Goal: Transaction & Acquisition: Purchase product/service

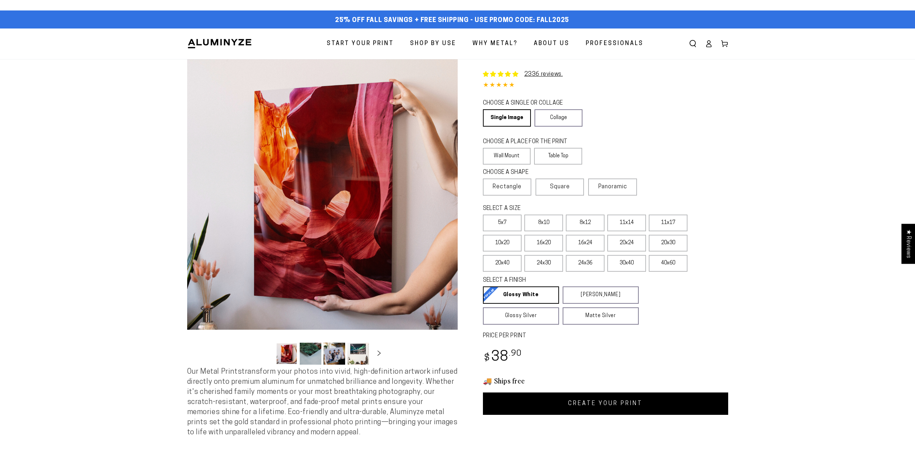
select select "**********"
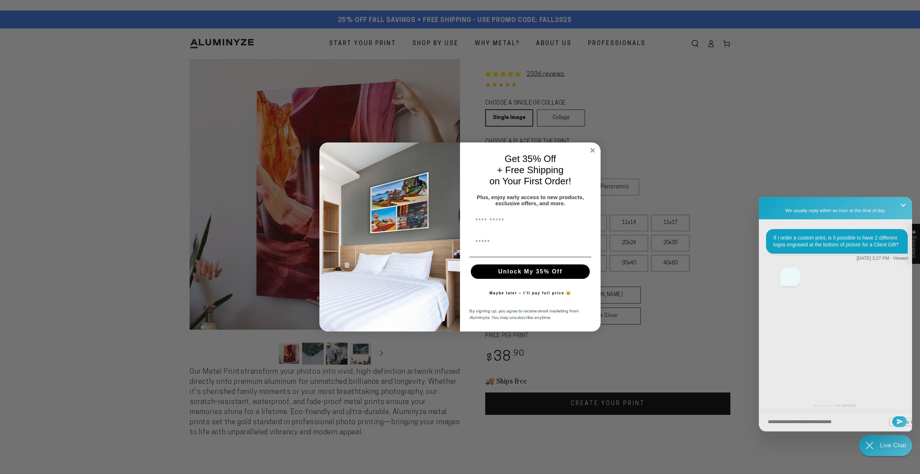
click at [594, 148] on circle "Close dialog" at bounding box center [593, 150] width 8 height 8
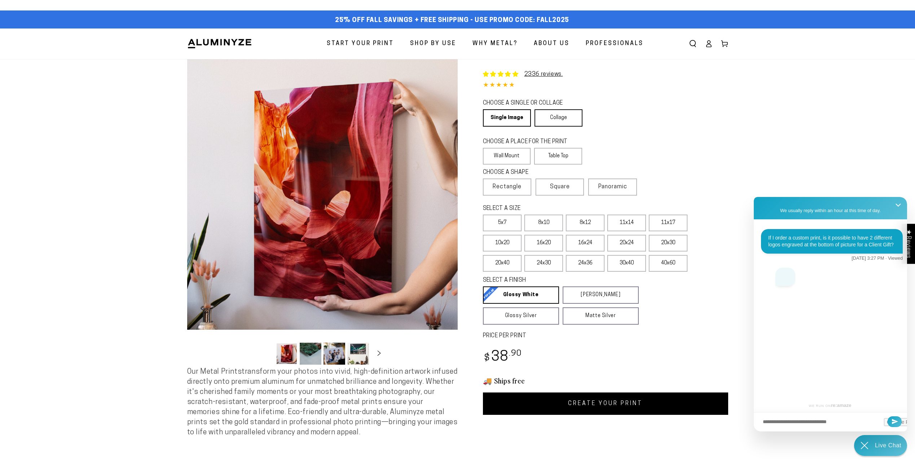
click at [559, 117] on link "Collage" at bounding box center [558, 117] width 48 height 17
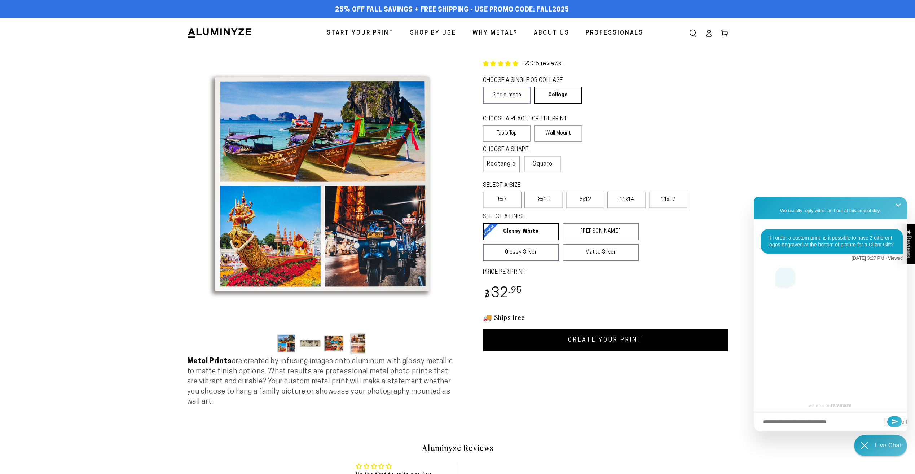
click at [315, 342] on button "Load image 2 in gallery view" at bounding box center [311, 343] width 22 height 22
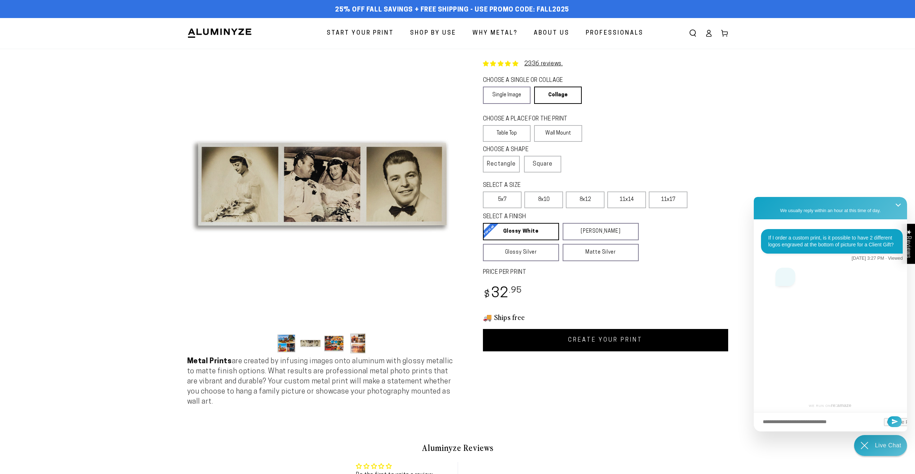
click at [329, 344] on button "Load image 3 in gallery view" at bounding box center [334, 343] width 22 height 22
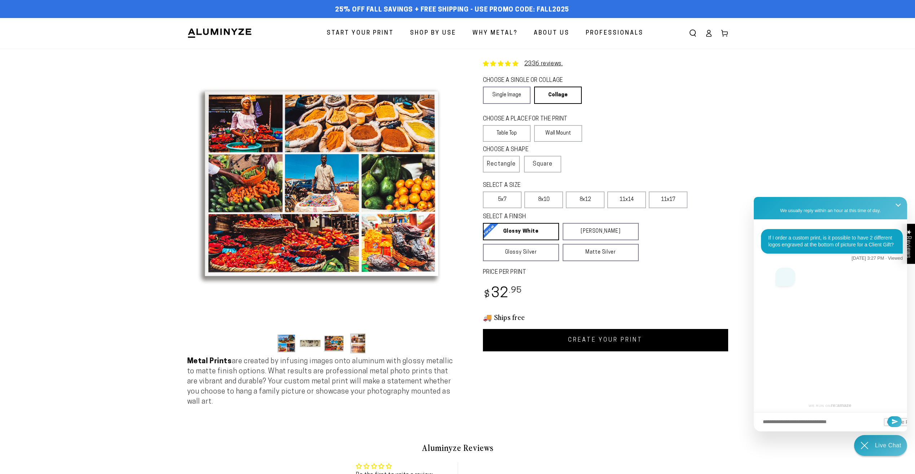
click at [354, 344] on button "Load image 4 in gallery view" at bounding box center [358, 343] width 22 height 22
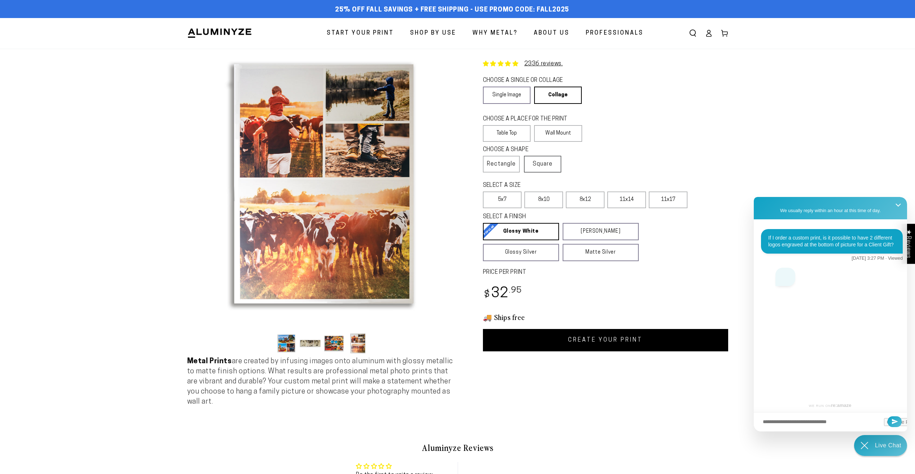
click at [548, 162] on span "Square" at bounding box center [543, 164] width 20 height 9
click at [550, 95] on link "Collage" at bounding box center [556, 95] width 47 height 17
click at [550, 134] on label "Wall Mount" at bounding box center [558, 133] width 48 height 17
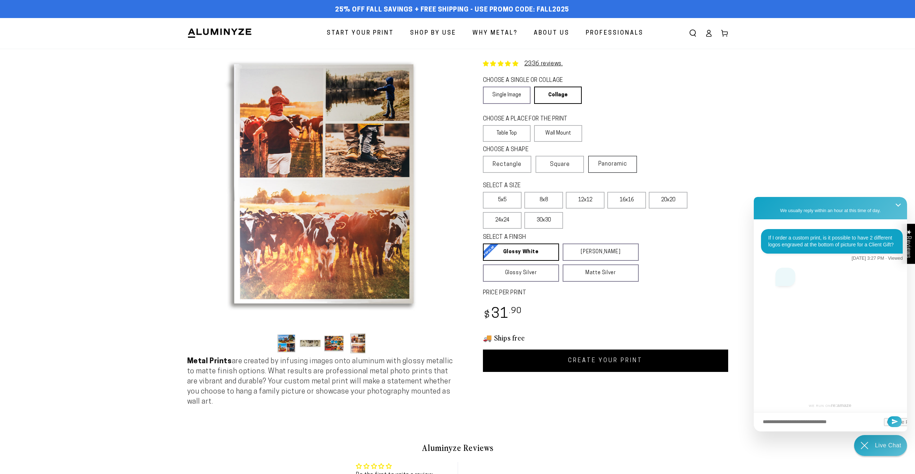
click at [608, 162] on span "Panoramic" at bounding box center [612, 164] width 29 height 6
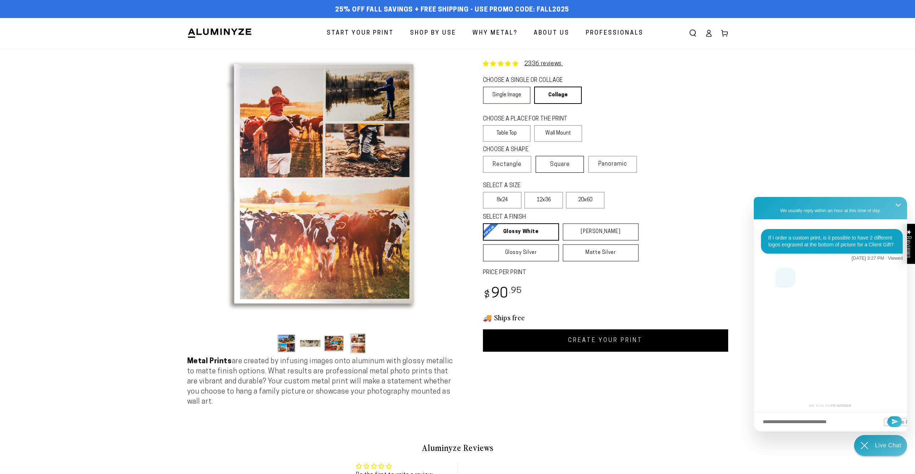
click at [561, 166] on span "Square" at bounding box center [560, 164] width 20 height 9
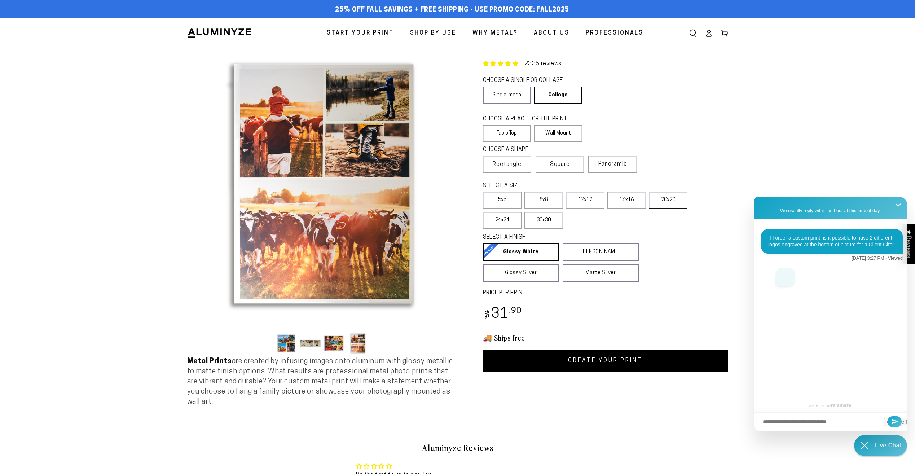
click at [674, 199] on label "20x20" at bounding box center [668, 200] width 39 height 17
click at [518, 160] on span "Rectangle" at bounding box center [507, 164] width 29 height 9
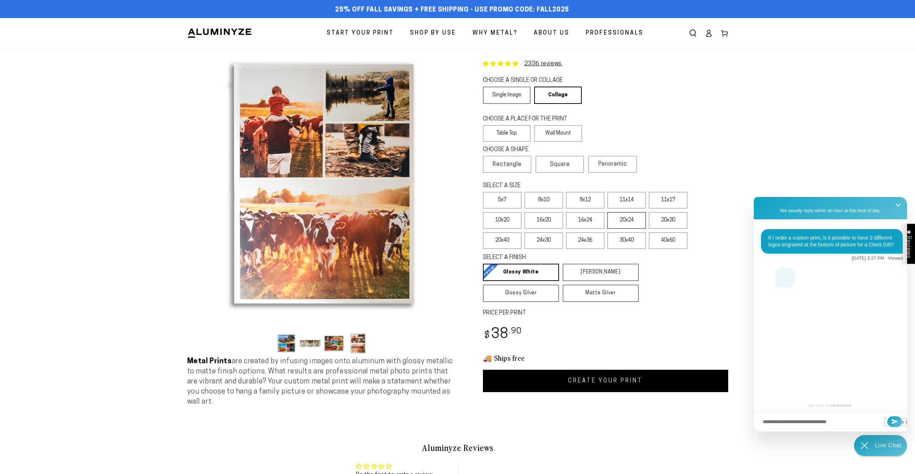
click at [626, 221] on label "20x24" at bounding box center [626, 220] width 39 height 17
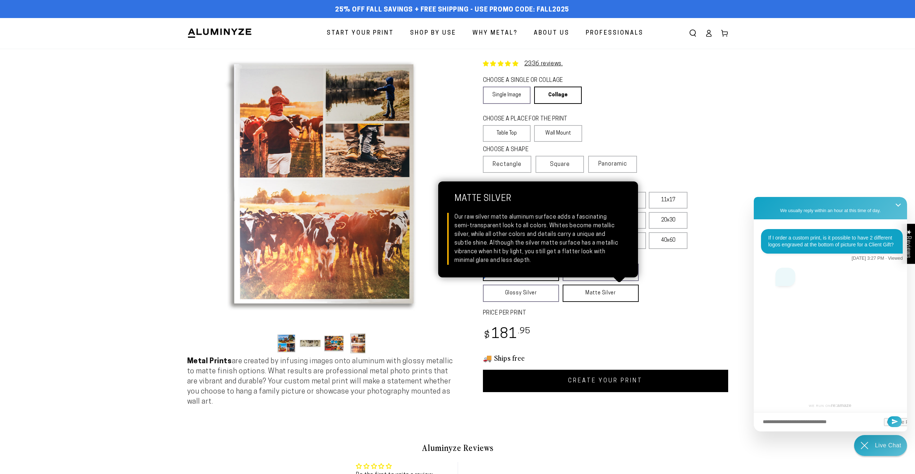
click at [596, 293] on link "Matte Silver Matte Silver Our raw silver matte aluminum surface adds a fascinat…" at bounding box center [600, 292] width 76 height 17
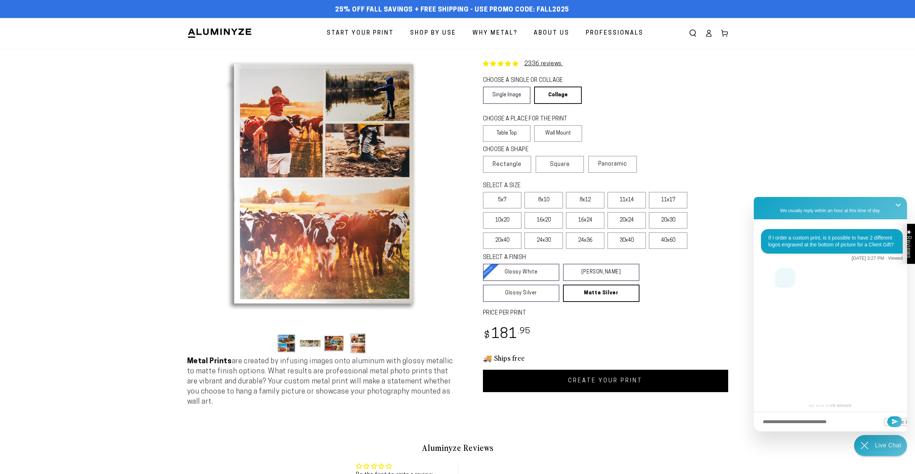
click at [612, 380] on link "CREATE YOUR PRINT" at bounding box center [605, 381] width 245 height 22
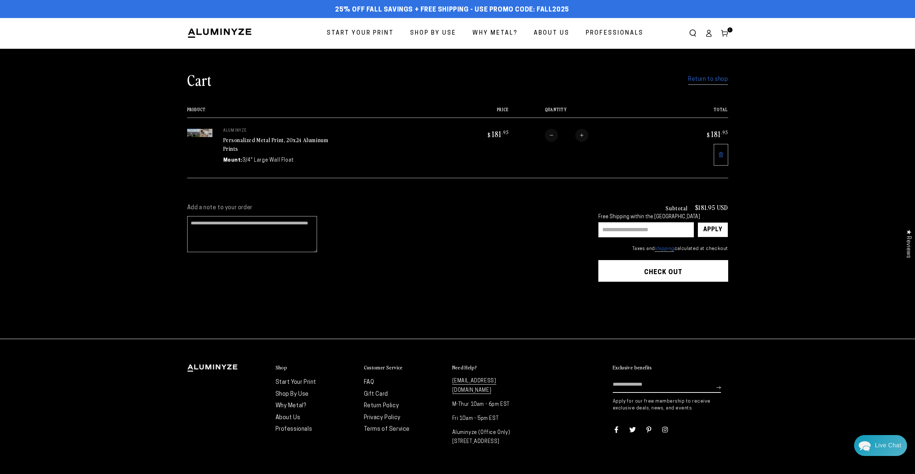
click at [234, 143] on link "Personalized Metal Print, 20x24 Aluminum Prints" at bounding box center [275, 144] width 105 height 17
click at [245, 140] on link "Custom Photo Metal Print, 12x36 Aluminum Prints" at bounding box center [276, 144] width 107 height 17
click at [295, 140] on link "Custom Photo Metal Print, 12x36 Aluminum Prints" at bounding box center [276, 144] width 107 height 17
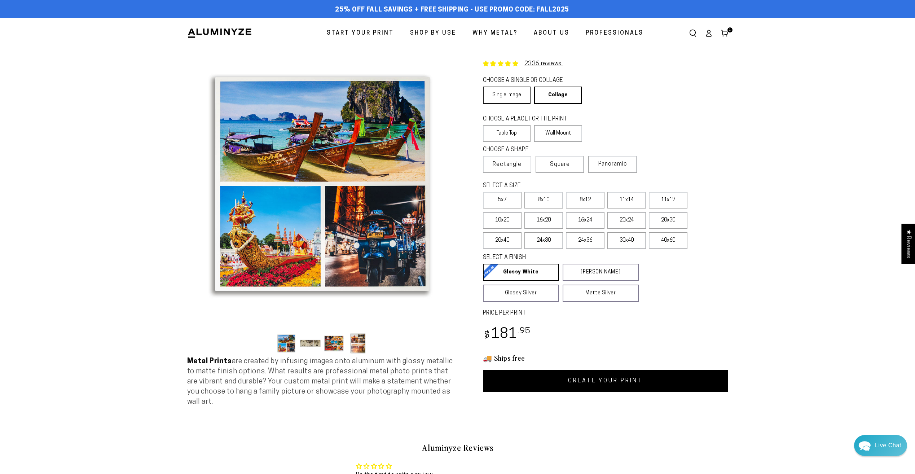
click at [512, 93] on link "Single Image" at bounding box center [507, 95] width 48 height 17
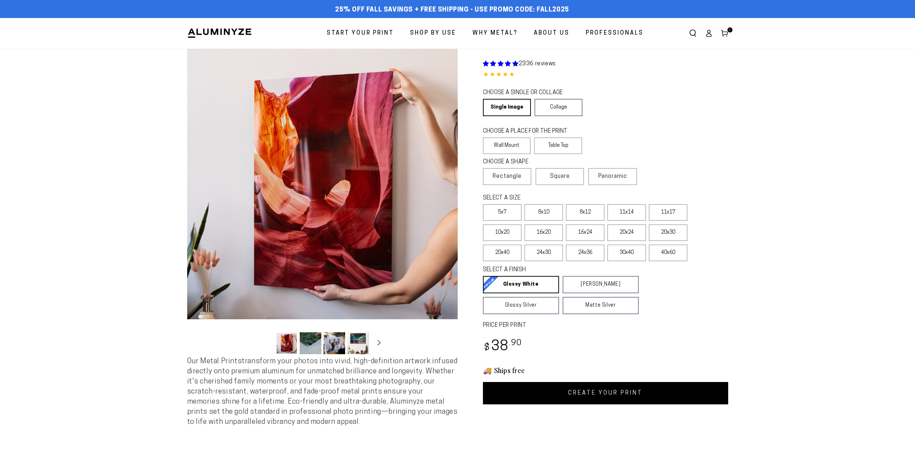
select select "**********"
click at [514, 142] on label "Wall Mount" at bounding box center [507, 145] width 48 height 17
click at [618, 177] on span "Panoramic" at bounding box center [612, 176] width 29 height 6
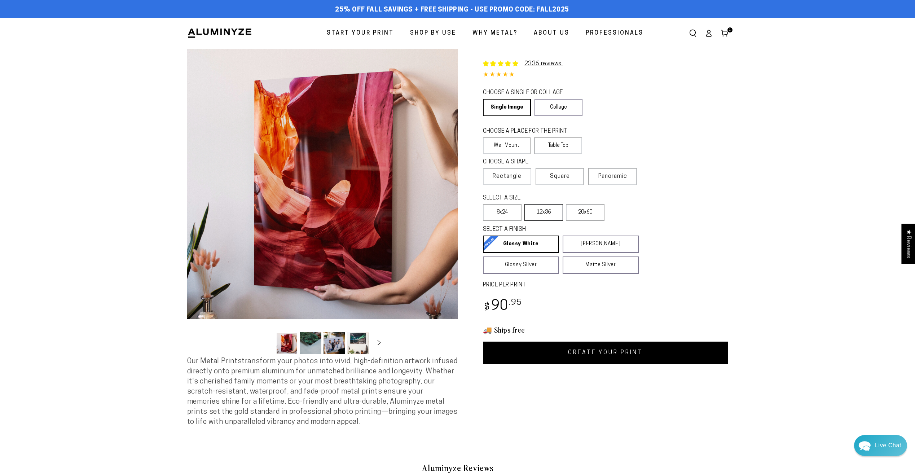
click at [546, 212] on label "12x36" at bounding box center [543, 212] width 39 height 17
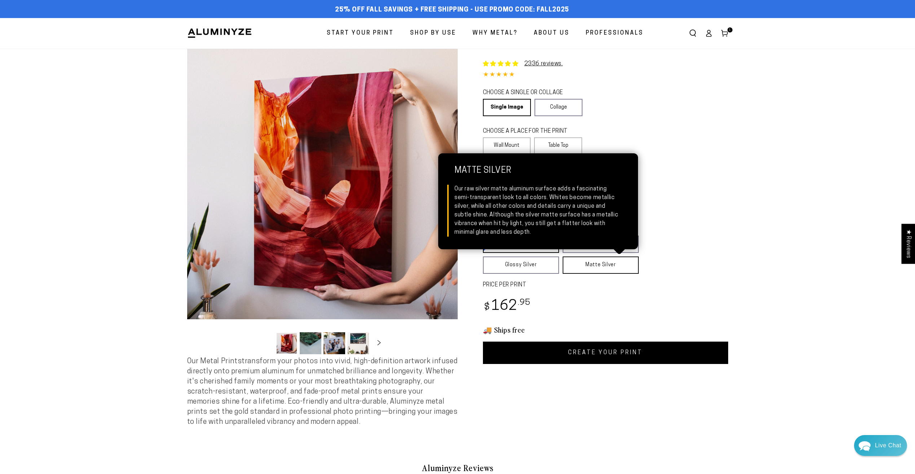
click at [593, 263] on link "Matte Silver Matte Silver Our raw silver matte aluminum surface adds a fascinat…" at bounding box center [600, 264] width 76 height 17
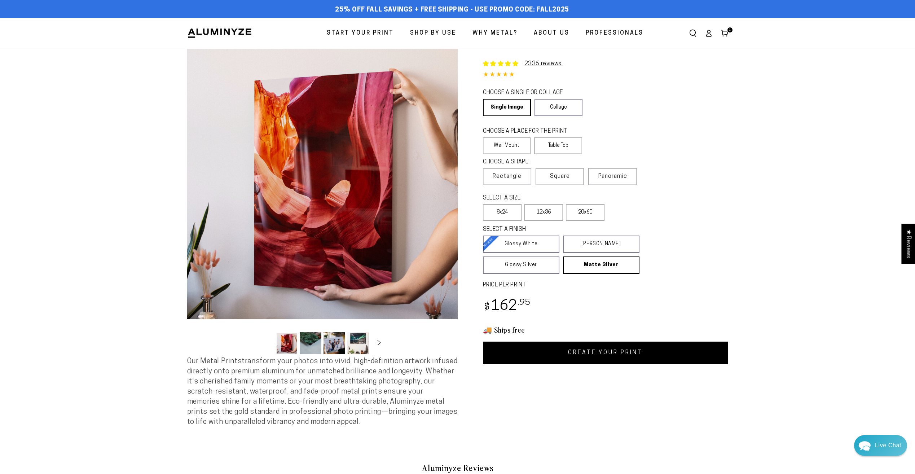
click at [607, 351] on link "CREATE YOUR PRINT" at bounding box center [605, 352] width 245 height 22
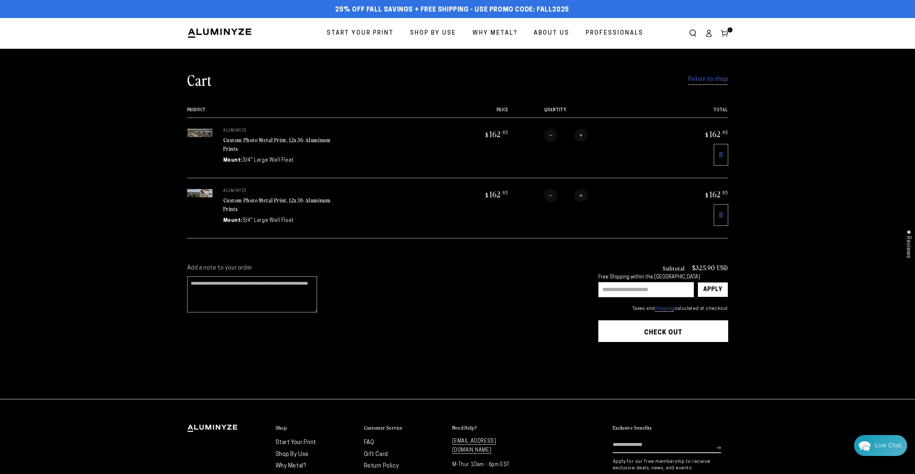
click at [720, 209] on link at bounding box center [721, 215] width 14 height 22
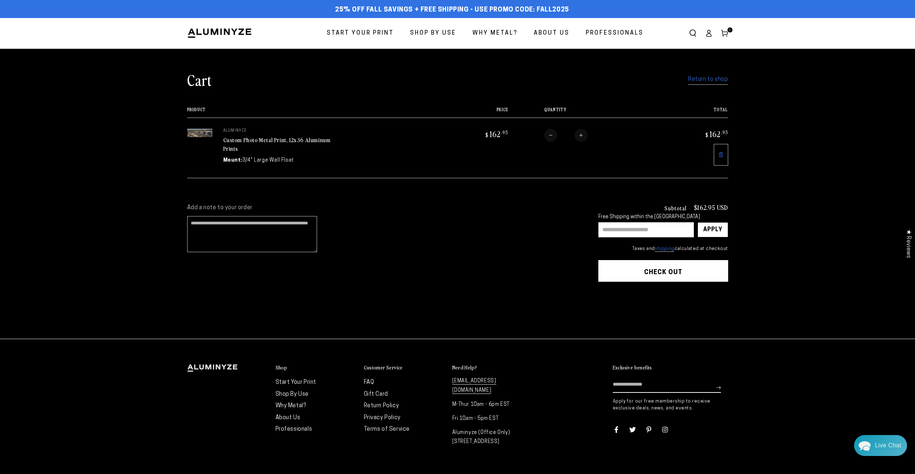
click at [262, 140] on link "Custom Photo Metal Print, 12x36 Aluminum Prints" at bounding box center [276, 144] width 107 height 17
click at [202, 132] on img at bounding box center [199, 133] width 25 height 8
click at [709, 79] on link "Return to shop" at bounding box center [708, 79] width 40 height 10
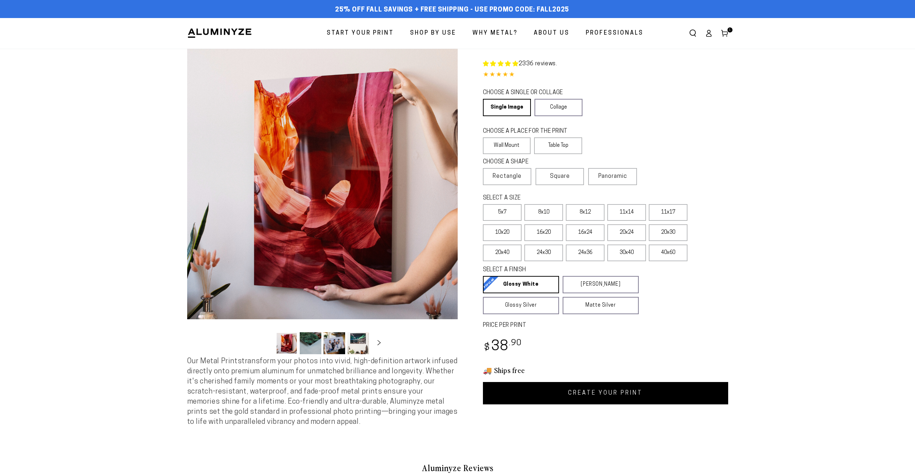
select select "**********"
click at [519, 105] on link "Single Image" at bounding box center [506, 107] width 47 height 17
click at [516, 142] on label "Wall Mount" at bounding box center [507, 145] width 48 height 17
click at [513, 146] on label "Wall Mount" at bounding box center [507, 145] width 48 height 17
click at [620, 175] on span "Panoramic" at bounding box center [612, 176] width 29 height 6
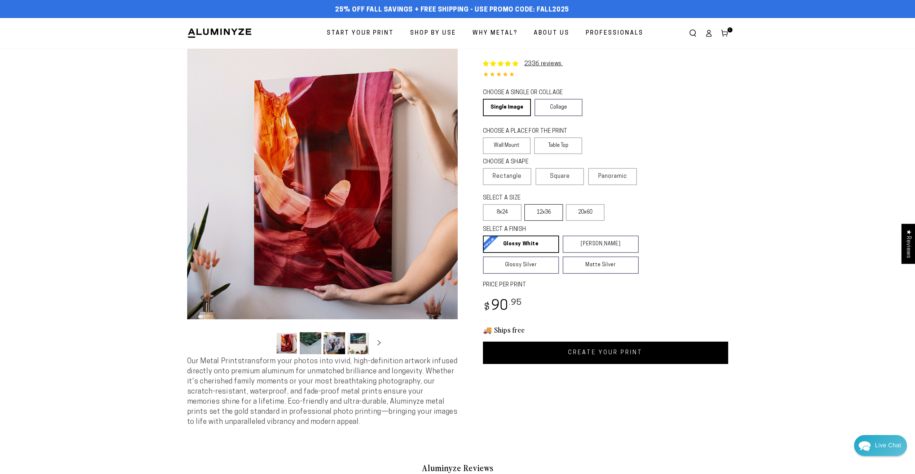
click at [546, 213] on label "12x36" at bounding box center [543, 212] width 39 height 17
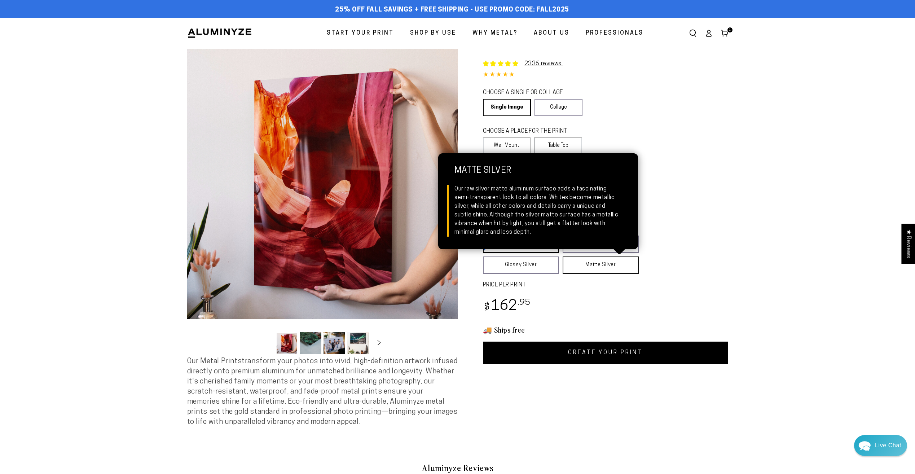
click at [600, 260] on link "Matte Silver Matte Silver Our raw silver matte aluminum surface adds a fascinat…" at bounding box center [600, 264] width 76 height 17
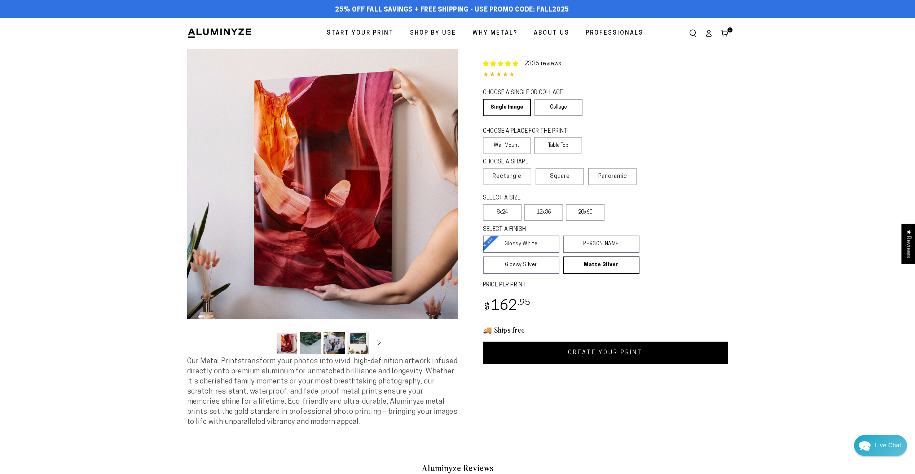
drag, startPoint x: 607, startPoint y: 354, endPoint x: 613, endPoint y: 260, distance: 95.1
click at [606, 354] on link "CREATE YOUR PRINT" at bounding box center [605, 352] width 245 height 22
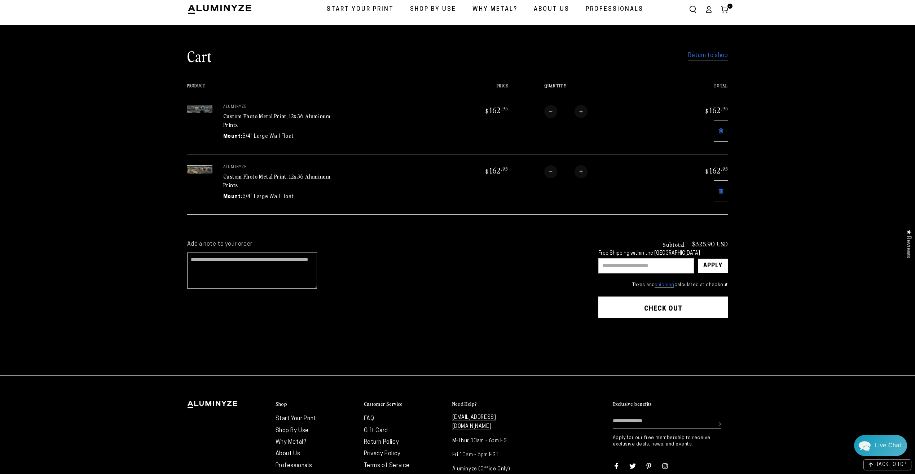
scroll to position [36, 0]
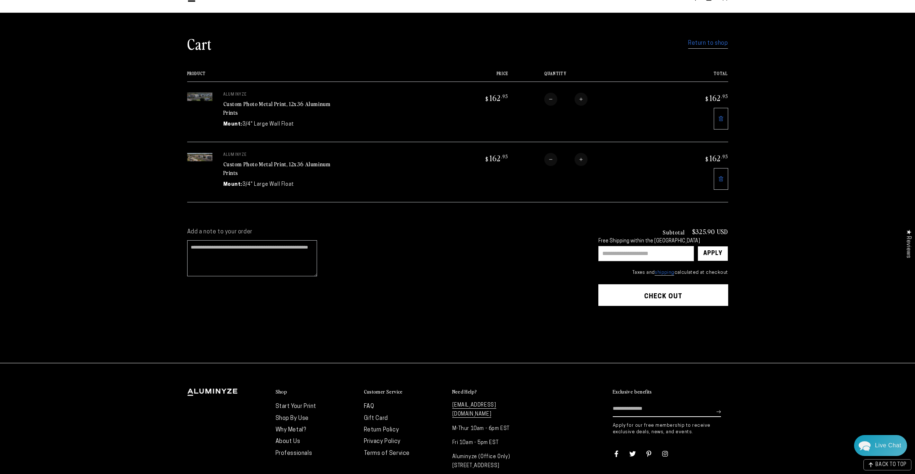
click at [670, 294] on button "Check out" at bounding box center [663, 295] width 130 height 22
